Goal: Task Accomplishment & Management: Complete application form

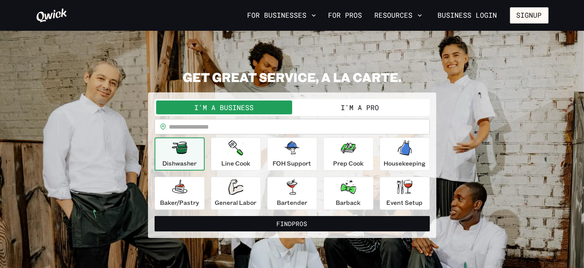
click at [327, 110] on button "I'm a Pro" at bounding box center [360, 108] width 136 height 14
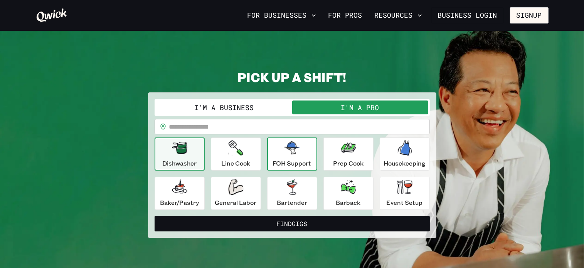
click at [291, 165] on p "FOH Support" at bounding box center [292, 163] width 39 height 9
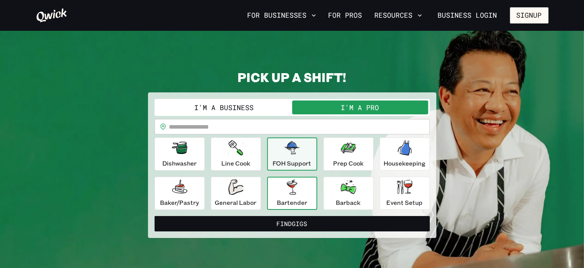
click at [291, 194] on icon "button" at bounding box center [292, 187] width 10 height 15
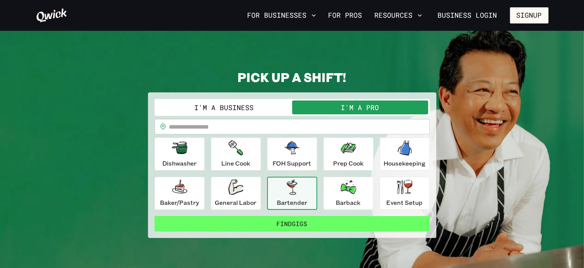
click at [336, 223] on button "Find Gigs" at bounding box center [292, 223] width 275 height 15
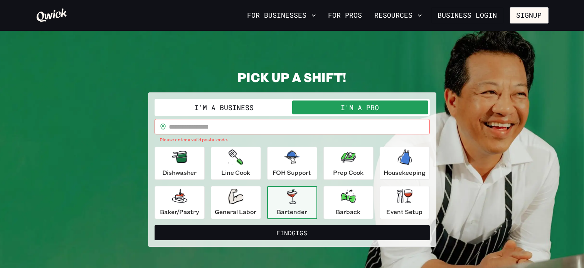
click at [264, 122] on input "text" at bounding box center [299, 126] width 261 height 15
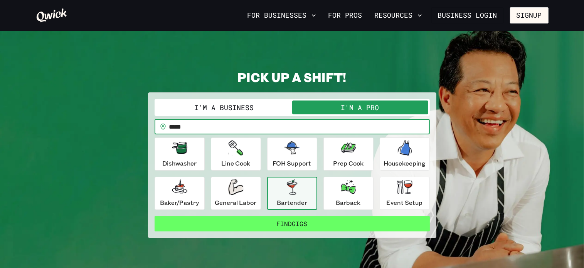
type input "*****"
click at [285, 226] on button "Find Gigs" at bounding box center [292, 223] width 275 height 15
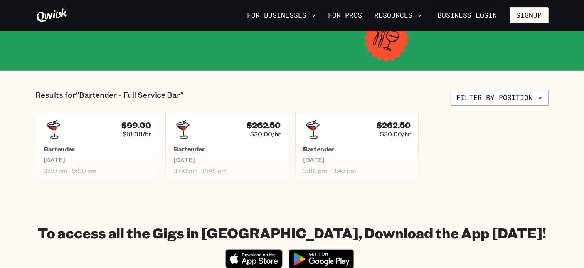
scroll to position [128, 0]
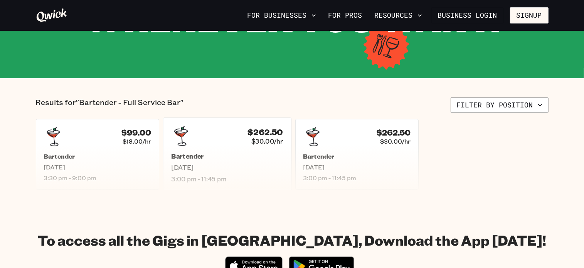
click at [242, 177] on span "3:00 pm - 11:45 pm" at bounding box center [227, 179] width 112 height 8
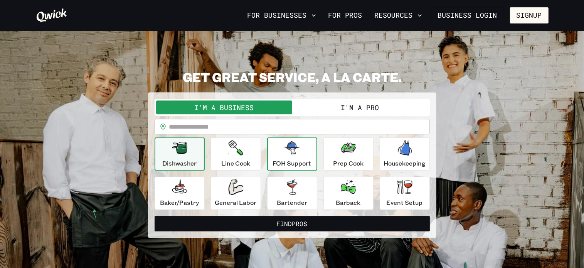
click at [300, 152] on div "FOH Support" at bounding box center [292, 154] width 39 height 28
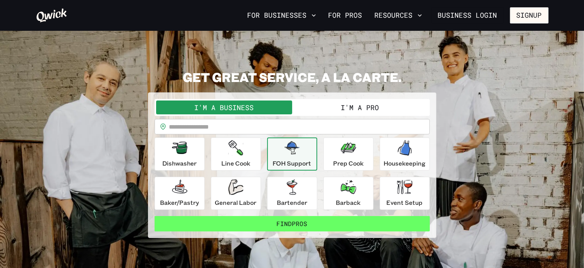
click at [307, 223] on button "Find Pros" at bounding box center [292, 223] width 275 height 15
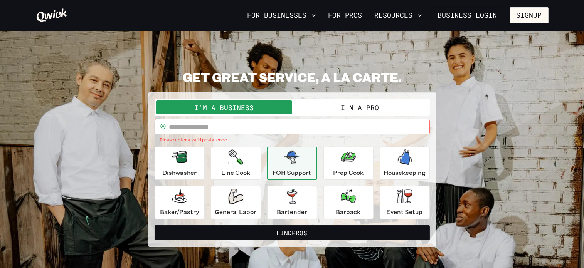
click at [358, 111] on button "I'm a Pro" at bounding box center [360, 108] width 136 height 14
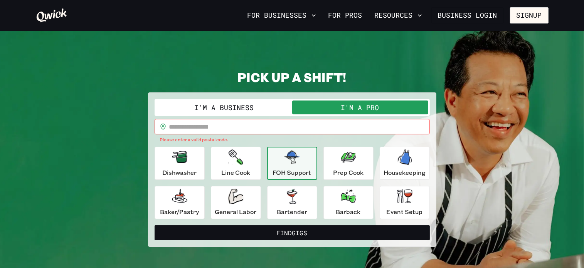
click at [333, 128] on input "text" at bounding box center [299, 126] width 261 height 15
type input "*****"
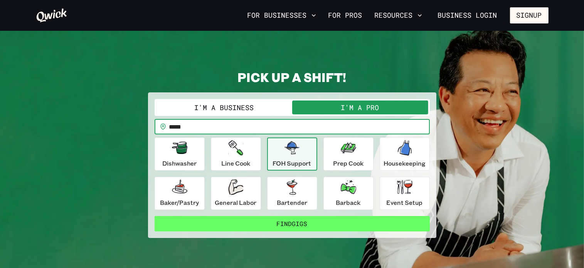
click at [275, 221] on button "Find Gigs" at bounding box center [292, 223] width 275 height 15
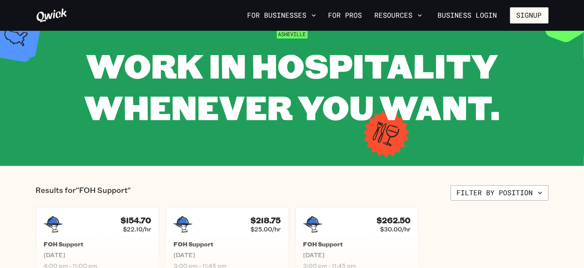
scroll to position [77, 0]
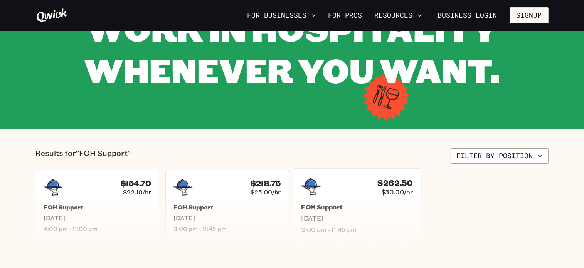
click at [333, 197] on div "$262.50 $30.00/hr FOH Support [DATE] 3:00 pm - 11:45 pm" at bounding box center [357, 206] width 128 height 74
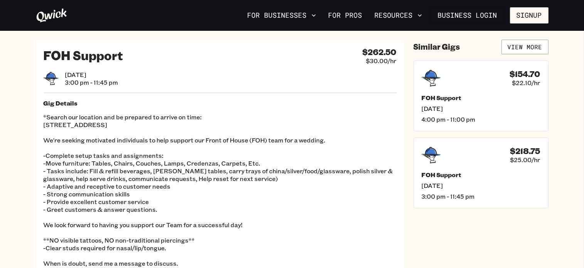
scroll to position [1, 0]
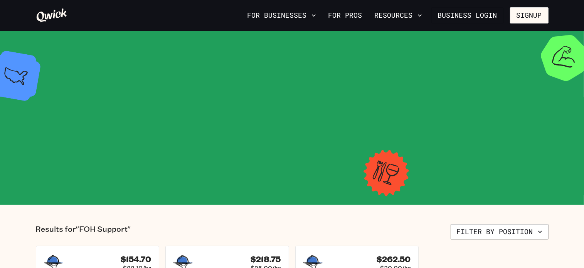
scroll to position [77, 0]
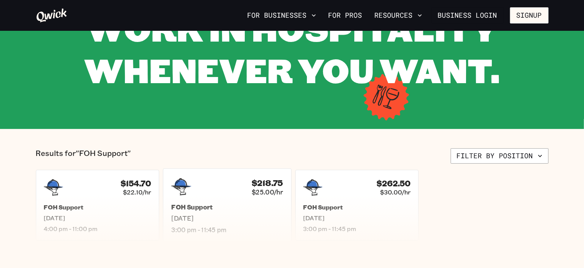
click at [223, 197] on div "$218.75 $25.00/hr FOH Support [DATE] 3:00 pm - 11:45 pm" at bounding box center [227, 206] width 128 height 74
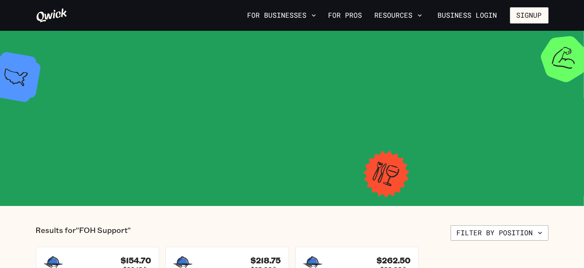
scroll to position [77, 0]
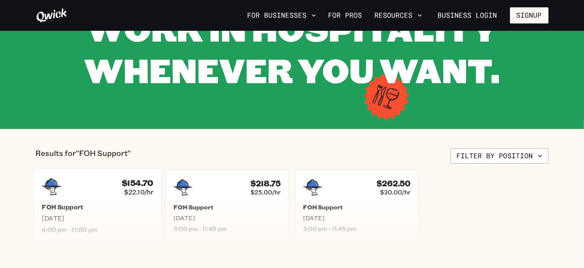
click at [110, 186] on div "$154.70 $22.10/hr" at bounding box center [98, 187] width 112 height 20
